Goal: Find specific page/section: Find specific page/section

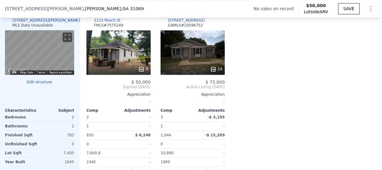
scroll to position [623, 0]
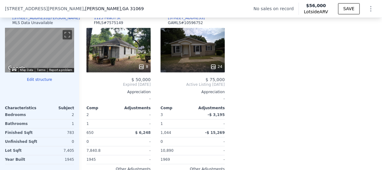
click at [129, 63] on div "8" at bounding box center [118, 50] width 64 height 44
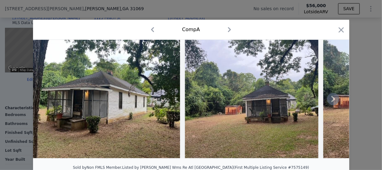
click at [331, 101] on icon at bounding box center [333, 99] width 4 height 6
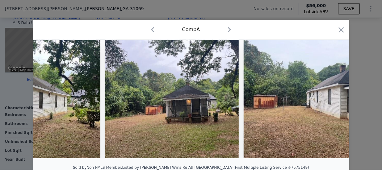
scroll to position [0, 148]
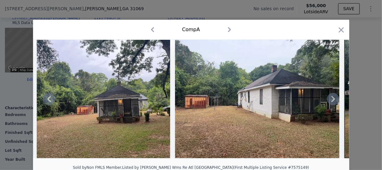
click at [331, 101] on icon at bounding box center [333, 99] width 4 height 6
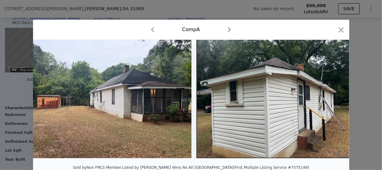
scroll to position [0, 296]
click at [331, 101] on icon at bounding box center [333, 99] width 4 height 6
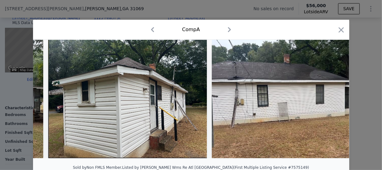
scroll to position [0, 445]
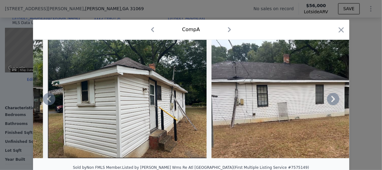
click at [331, 101] on icon at bounding box center [333, 99] width 4 height 6
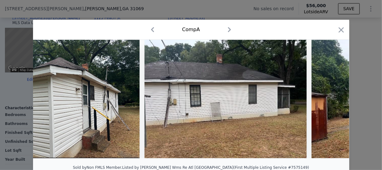
scroll to position [0, 593]
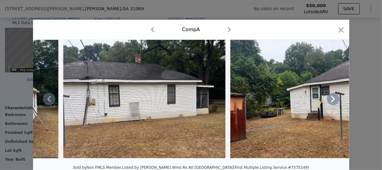
click at [331, 101] on icon at bounding box center [333, 99] width 4 height 6
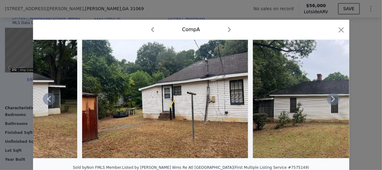
click at [331, 101] on icon at bounding box center [333, 99] width 4 height 6
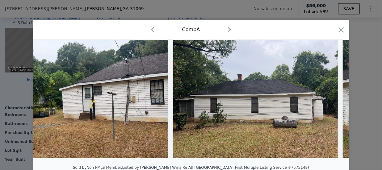
scroll to position [0, 889]
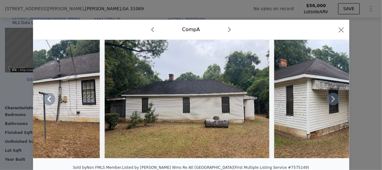
click at [331, 101] on icon at bounding box center [333, 99] width 4 height 6
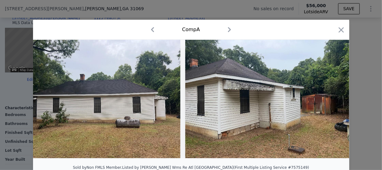
scroll to position [0, 979]
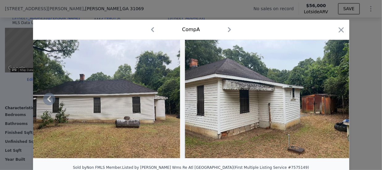
click at [330, 101] on img at bounding box center [267, 99] width 164 height 119
click at [339, 30] on icon "button" at bounding box center [341, 29] width 5 height 5
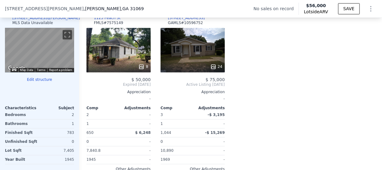
click at [197, 53] on div "24" at bounding box center [193, 50] width 64 height 44
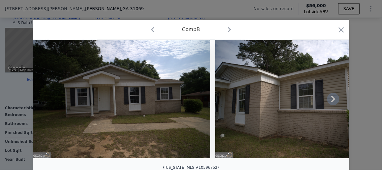
click at [331, 100] on icon at bounding box center [333, 99] width 4 height 6
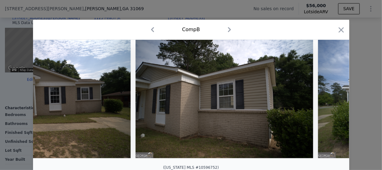
scroll to position [0, 148]
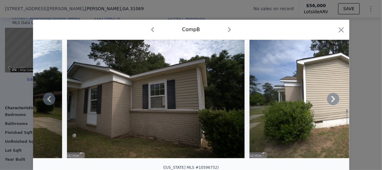
click at [330, 100] on icon at bounding box center [333, 99] width 12 height 12
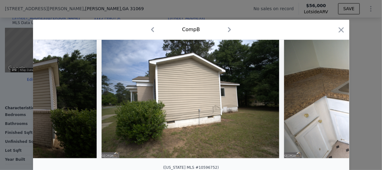
scroll to position [0, 296]
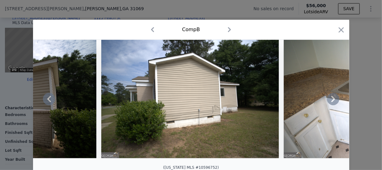
click at [330, 100] on icon at bounding box center [333, 99] width 12 height 12
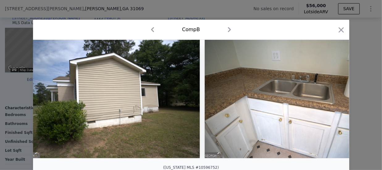
scroll to position [0, 445]
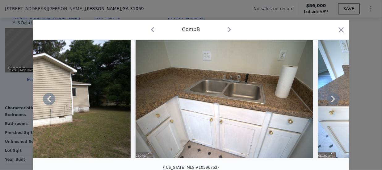
click at [330, 100] on icon at bounding box center [333, 99] width 12 height 12
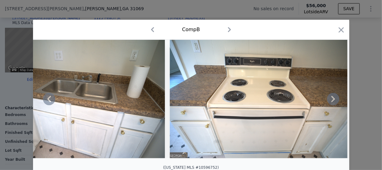
click at [330, 100] on icon at bounding box center [333, 99] width 12 height 12
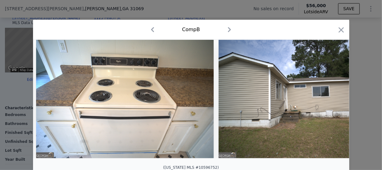
scroll to position [0, 741]
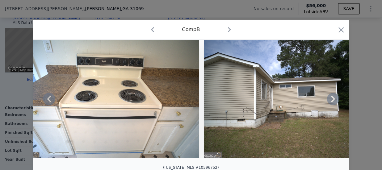
click at [330, 100] on icon at bounding box center [333, 99] width 12 height 12
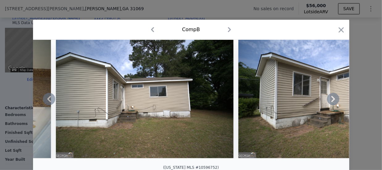
click at [330, 100] on icon at bounding box center [333, 99] width 12 height 12
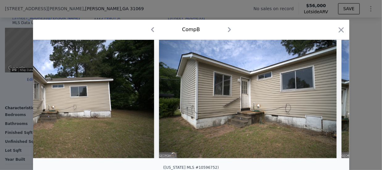
scroll to position [0, 1038]
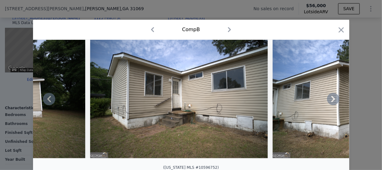
click at [330, 100] on icon at bounding box center [333, 99] width 12 height 12
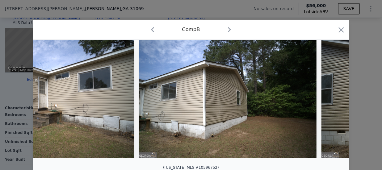
scroll to position [0, 1186]
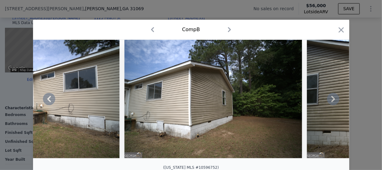
click at [330, 100] on icon at bounding box center [333, 99] width 12 height 12
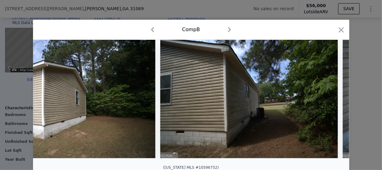
scroll to position [0, 1334]
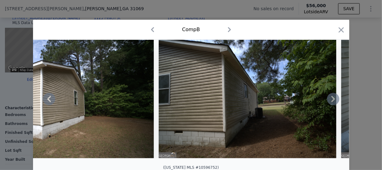
click at [330, 100] on icon at bounding box center [333, 99] width 12 height 12
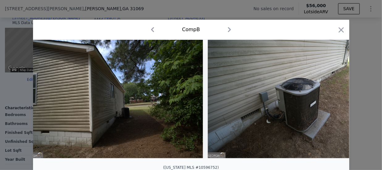
scroll to position [0, 1482]
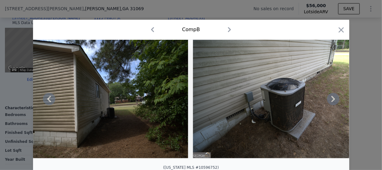
click at [330, 100] on icon at bounding box center [333, 99] width 12 height 12
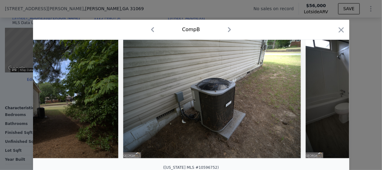
scroll to position [0, 1631]
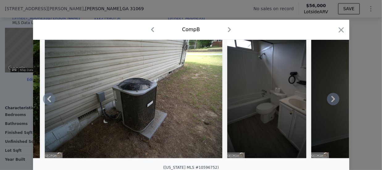
click at [330, 100] on icon at bounding box center [333, 99] width 12 height 12
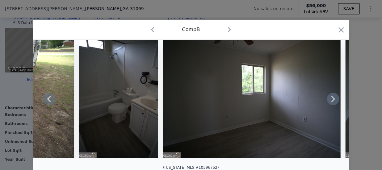
click at [330, 100] on icon at bounding box center [333, 99] width 12 height 12
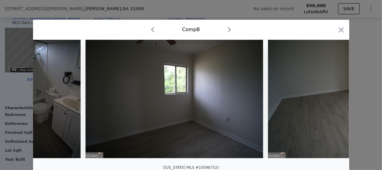
scroll to position [0, 1927]
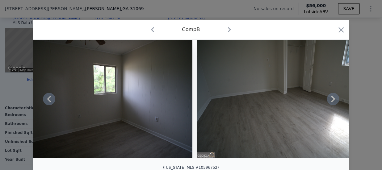
click at [330, 100] on icon at bounding box center [333, 99] width 12 height 12
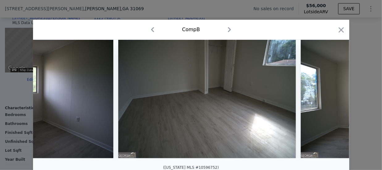
scroll to position [0, 2075]
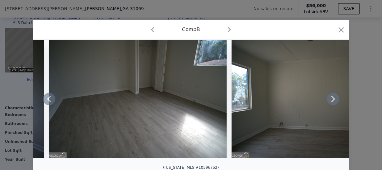
click at [330, 100] on icon at bounding box center [333, 99] width 12 height 12
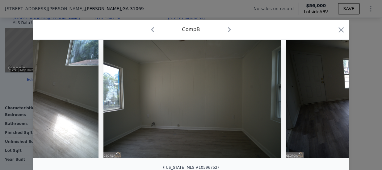
scroll to position [0, 2224]
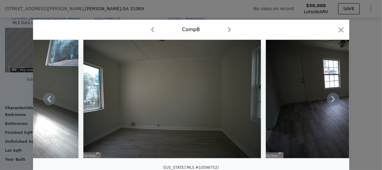
click at [330, 100] on icon at bounding box center [333, 99] width 12 height 12
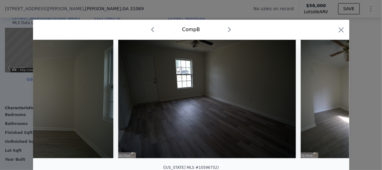
scroll to position [0, 2372]
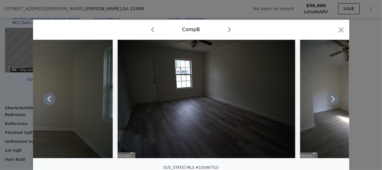
click at [330, 100] on icon at bounding box center [333, 99] width 12 height 12
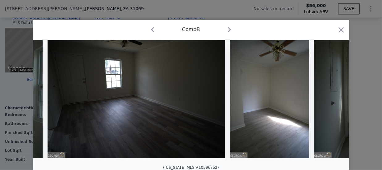
scroll to position [0, 2520]
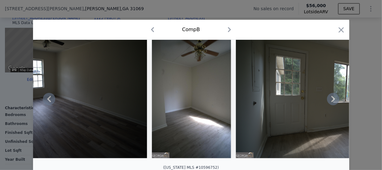
click at [330, 100] on icon at bounding box center [333, 99] width 12 height 12
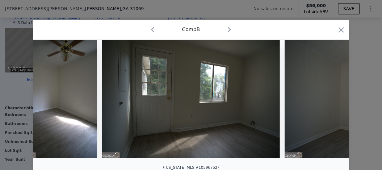
scroll to position [0, 2668]
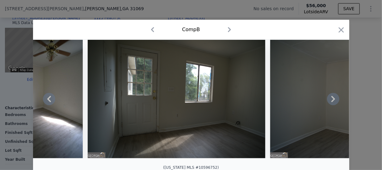
click at [330, 100] on icon at bounding box center [333, 99] width 12 height 12
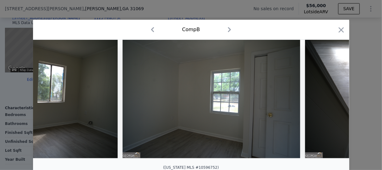
scroll to position [0, 2817]
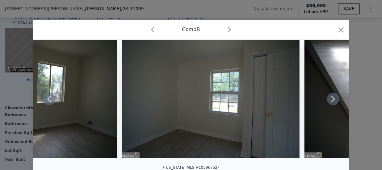
click at [330, 100] on icon at bounding box center [333, 99] width 12 height 12
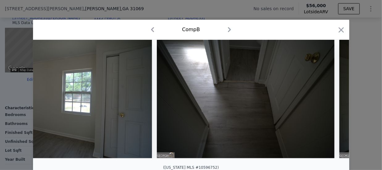
scroll to position [0, 2965]
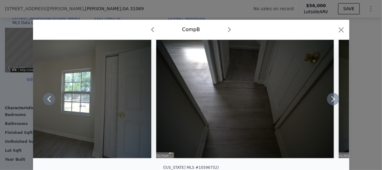
click at [330, 100] on icon at bounding box center [333, 99] width 12 height 12
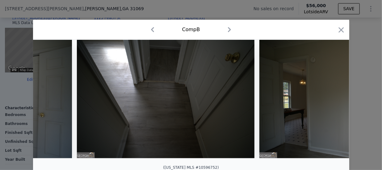
scroll to position [0, 3113]
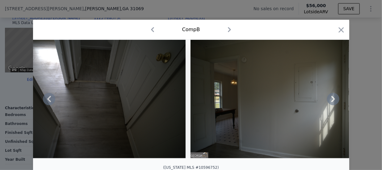
click at [330, 100] on icon at bounding box center [333, 99] width 12 height 12
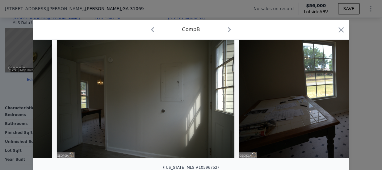
scroll to position [0, 3261]
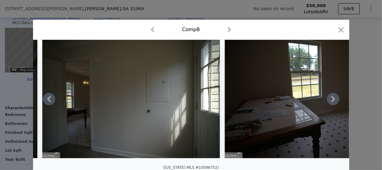
click at [330, 100] on icon at bounding box center [333, 99] width 12 height 12
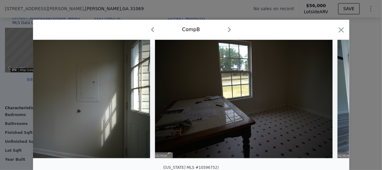
scroll to position [0, 3410]
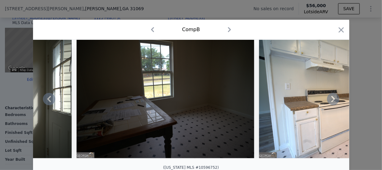
click at [330, 100] on icon at bounding box center [333, 99] width 12 height 12
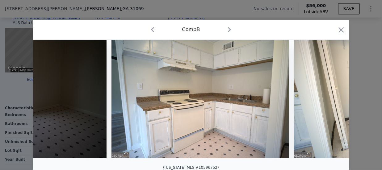
scroll to position [0, 3558]
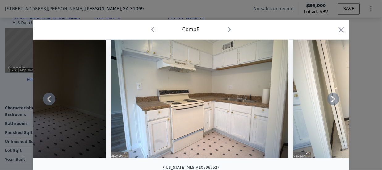
click at [330, 100] on icon at bounding box center [333, 99] width 12 height 12
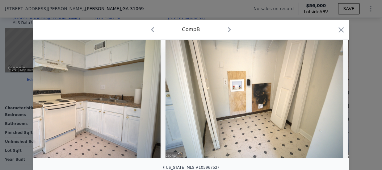
scroll to position [0, 3706]
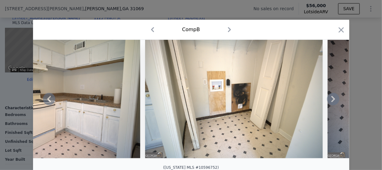
click at [330, 100] on icon at bounding box center [333, 99] width 12 height 12
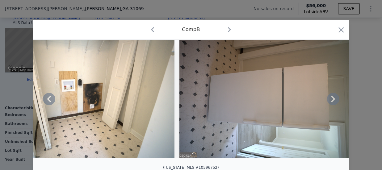
click at [330, 100] on icon at bounding box center [333, 99] width 12 height 12
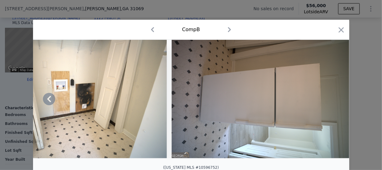
click at [330, 100] on img at bounding box center [261, 99] width 178 height 119
click at [339, 31] on icon "button" at bounding box center [341, 29] width 5 height 5
